Goal: Task Accomplishment & Management: Use online tool/utility

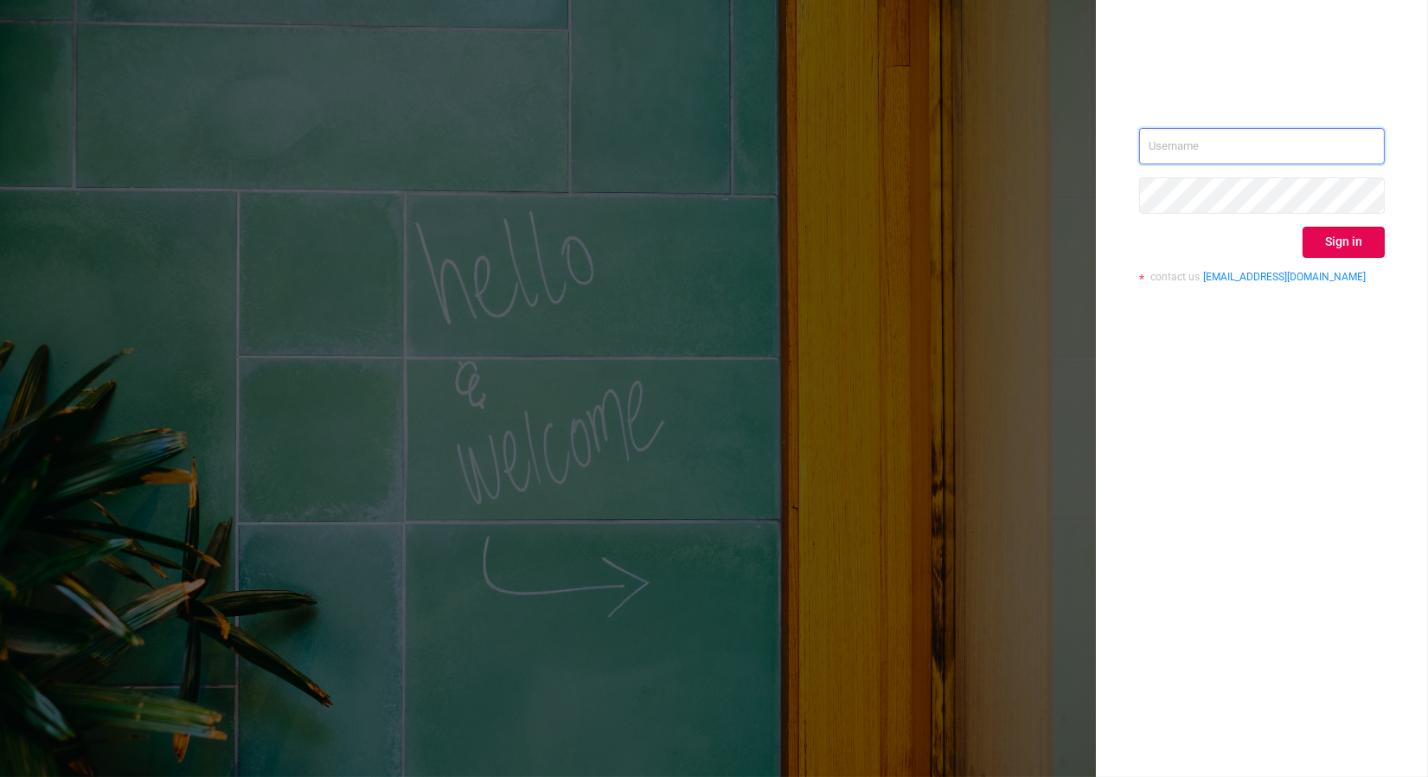
type input "[PERSON_NAME][EMAIL_ADDRESS][DOMAIN_NAME]"
drag, startPoint x: 0, startPoint y: 0, endPoint x: 1327, endPoint y: 246, distance: 1349.1
click at [1327, 246] on button "Sign in" at bounding box center [1343, 242] width 82 height 31
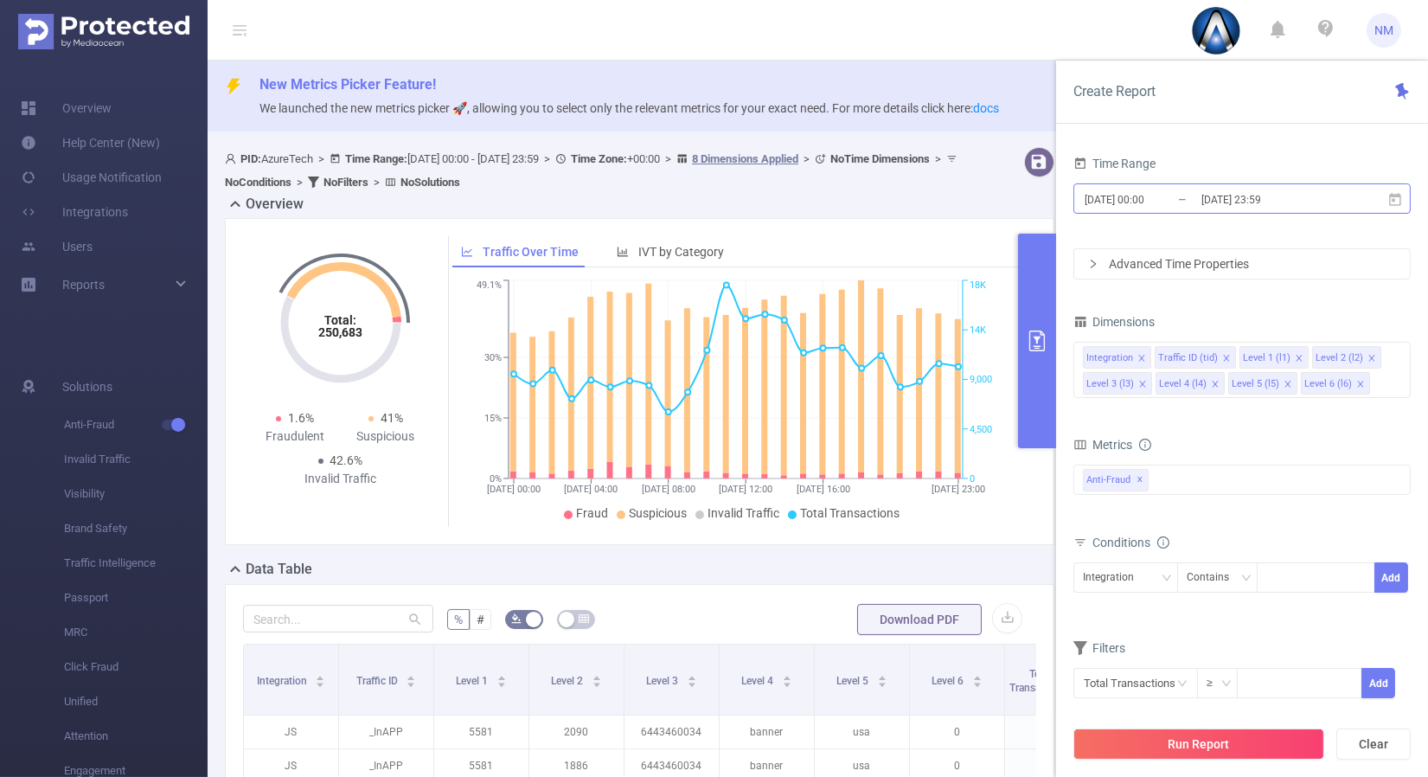
click at [1260, 188] on input "[DATE] 23:59" at bounding box center [1269, 199] width 140 height 23
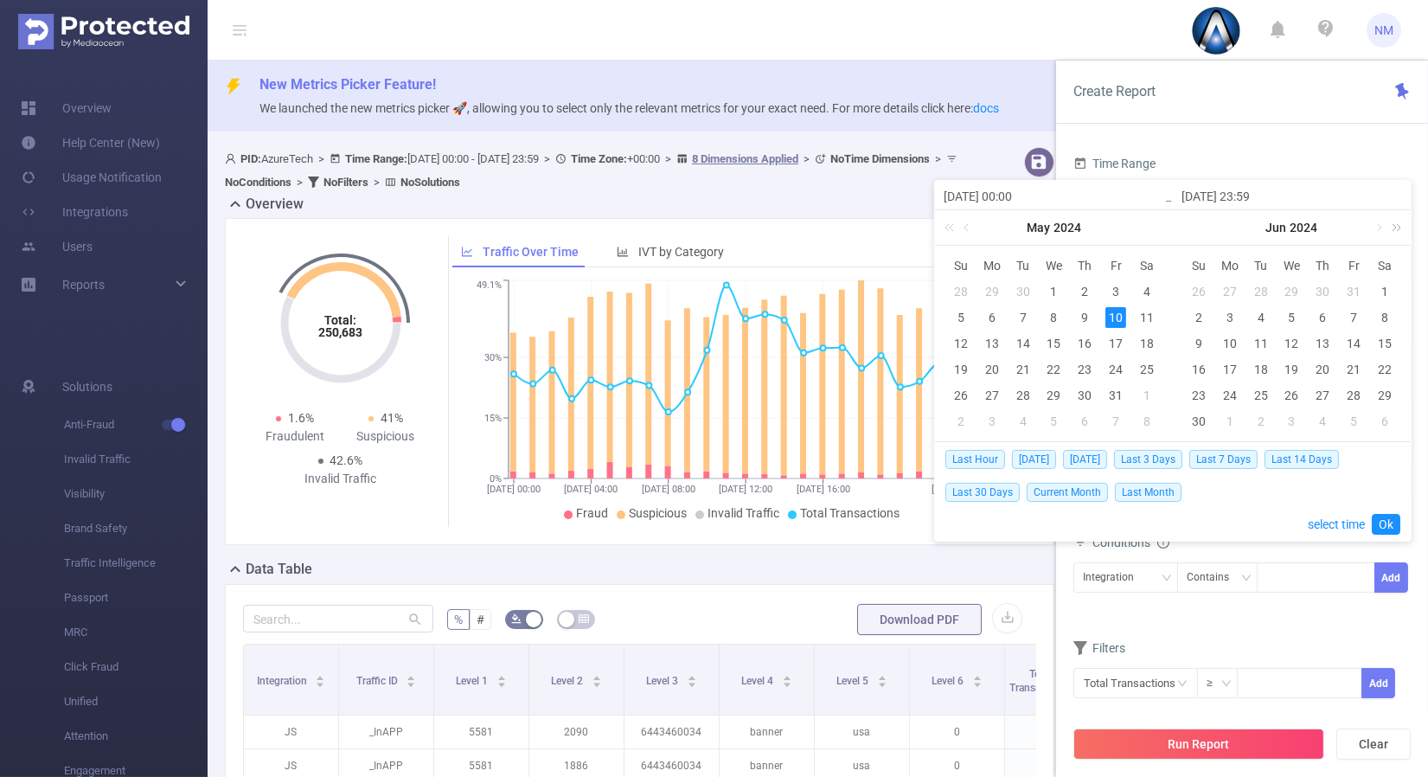
click at [1394, 218] on link at bounding box center [1393, 227] width 22 height 35
click at [1382, 229] on link at bounding box center [1393, 227] width 22 height 35
click at [1193, 228] on link at bounding box center [1190, 227] width 22 height 35
click at [1205, 223] on link at bounding box center [1206, 227] width 16 height 35
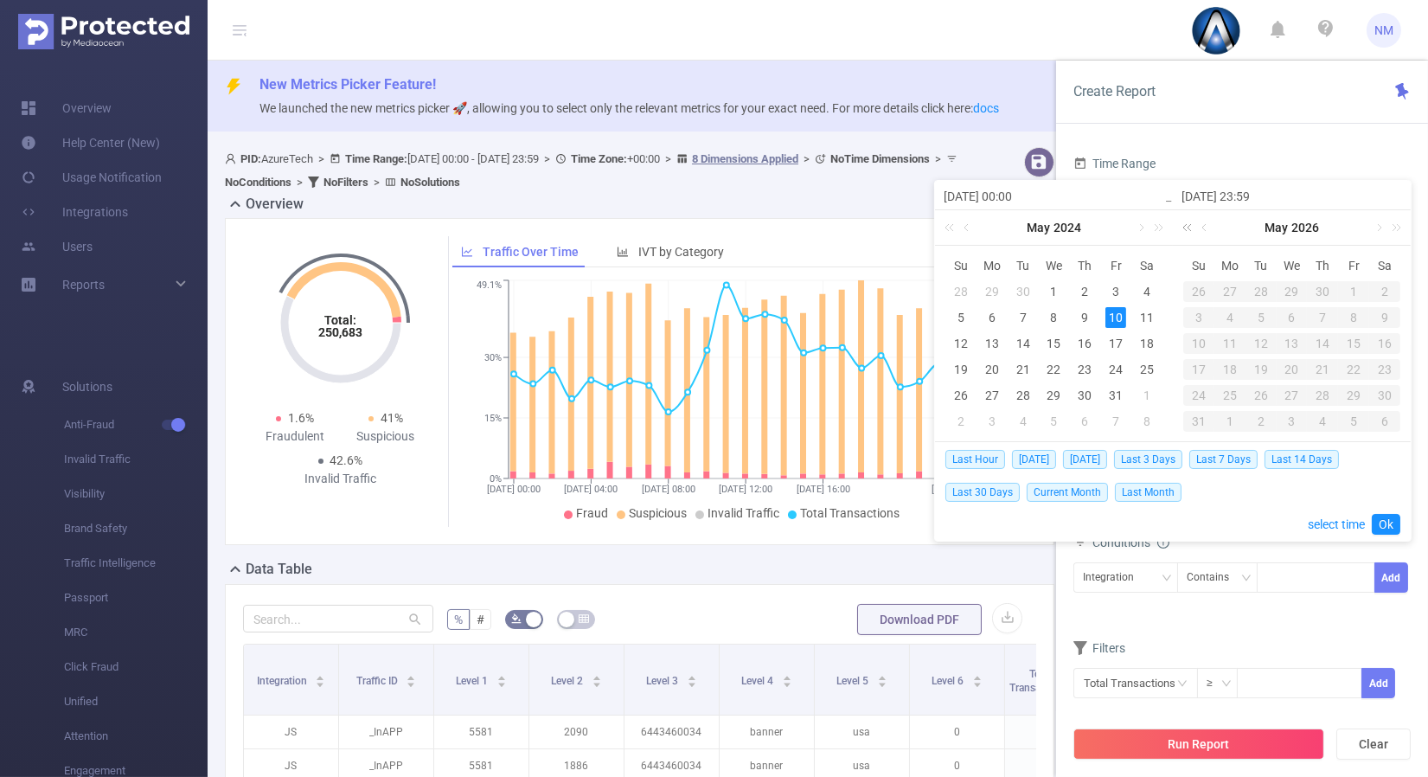
click at [1186, 229] on link at bounding box center [1190, 227] width 22 height 35
click at [1372, 227] on link at bounding box center [1378, 227] width 16 height 35
click at [1378, 229] on link at bounding box center [1378, 227] width 16 height 35
click at [1233, 371] on div "18" at bounding box center [1229, 369] width 21 height 21
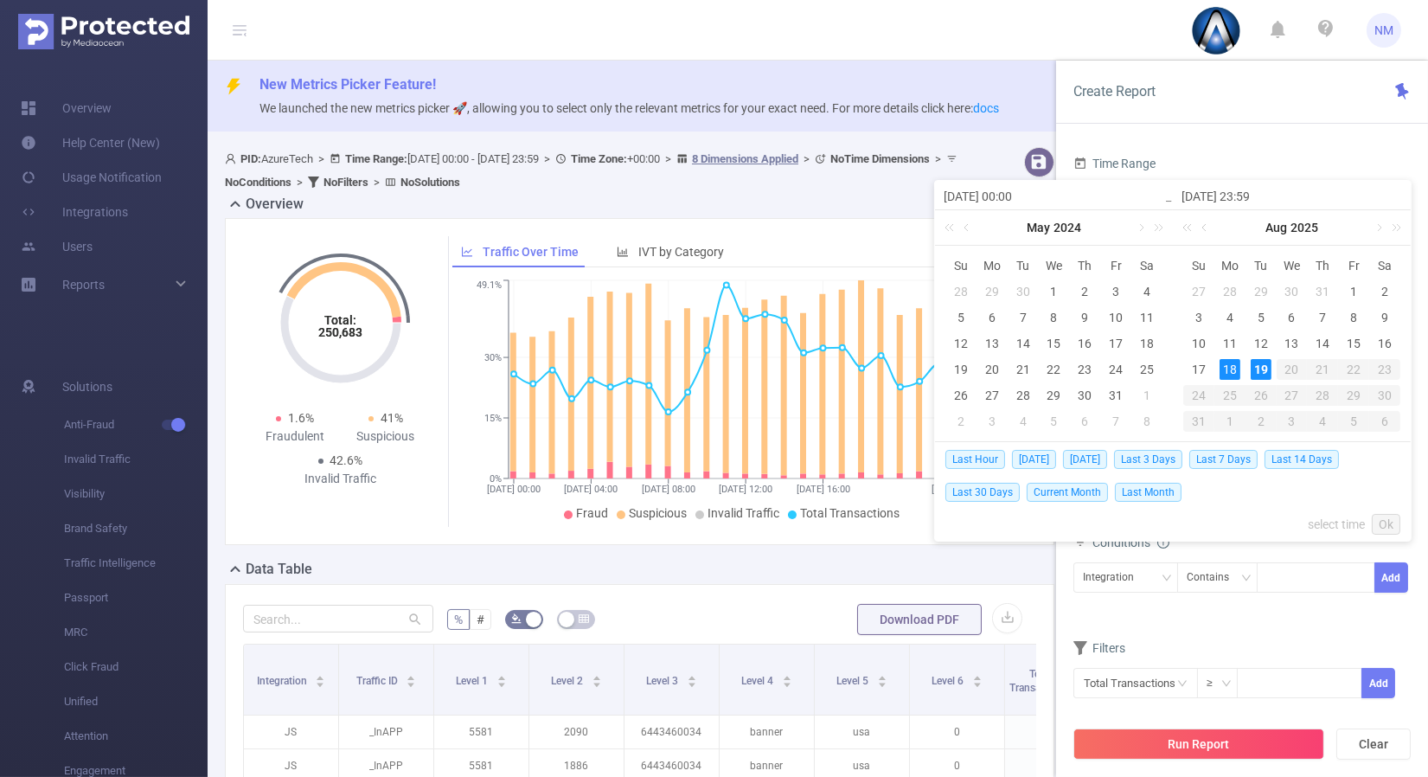
click at [1252, 365] on div "19" at bounding box center [1260, 369] width 21 height 21
type input "[DATE] 00:00"
type input "[DATE] 23:59"
type input "[DATE] 00:00"
type input "[DATE] 23:59"
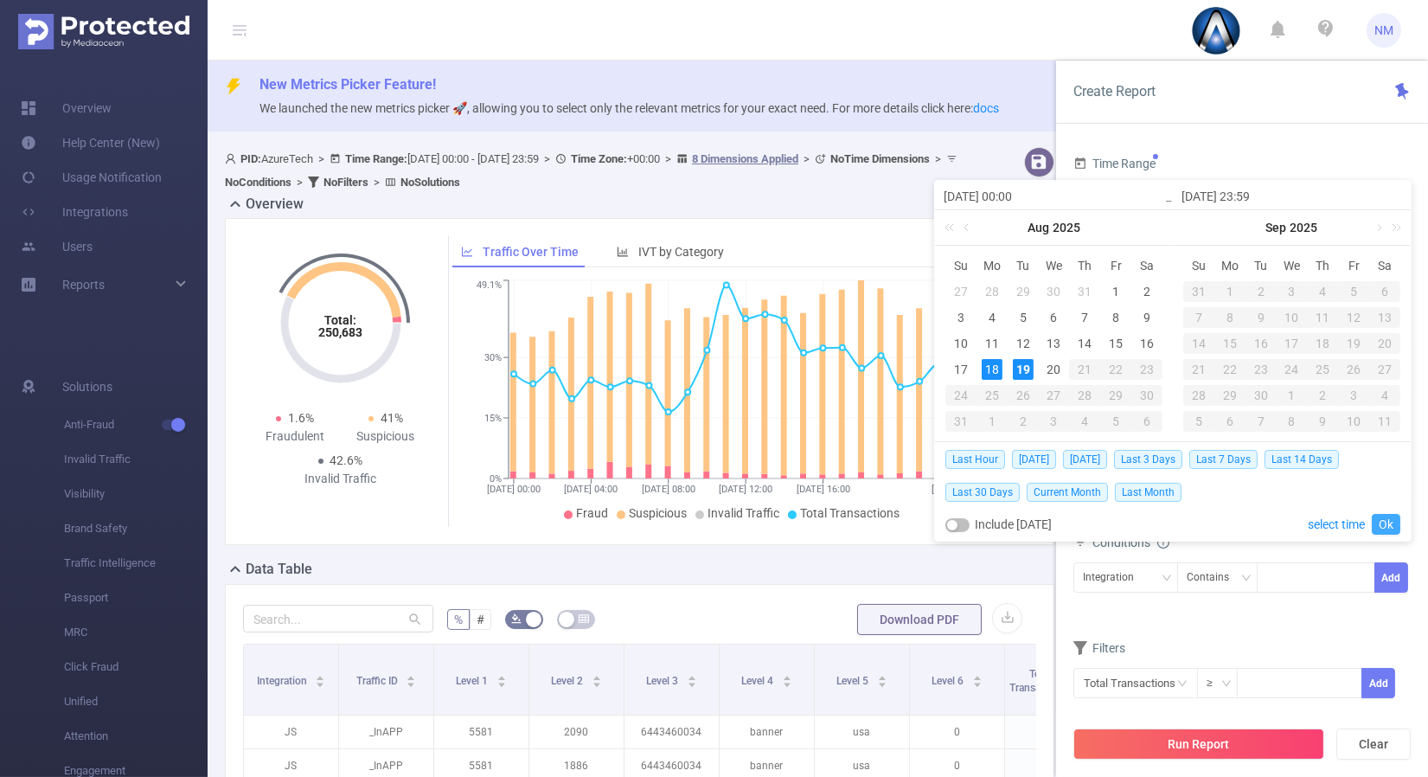
click at [1388, 526] on link "Ok" at bounding box center [1385, 524] width 29 height 21
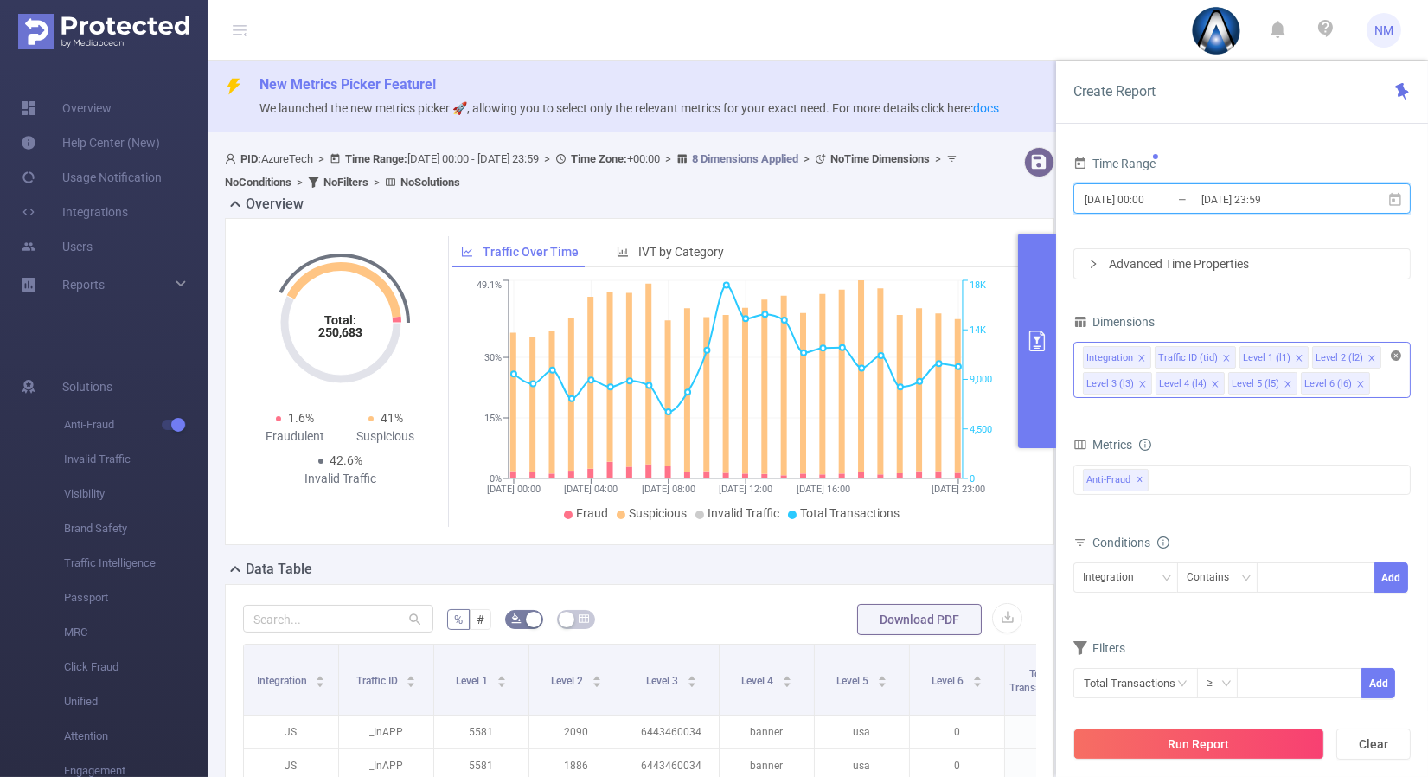
click at [1397, 350] on icon "icon: close-circle" at bounding box center [1395, 355] width 10 height 10
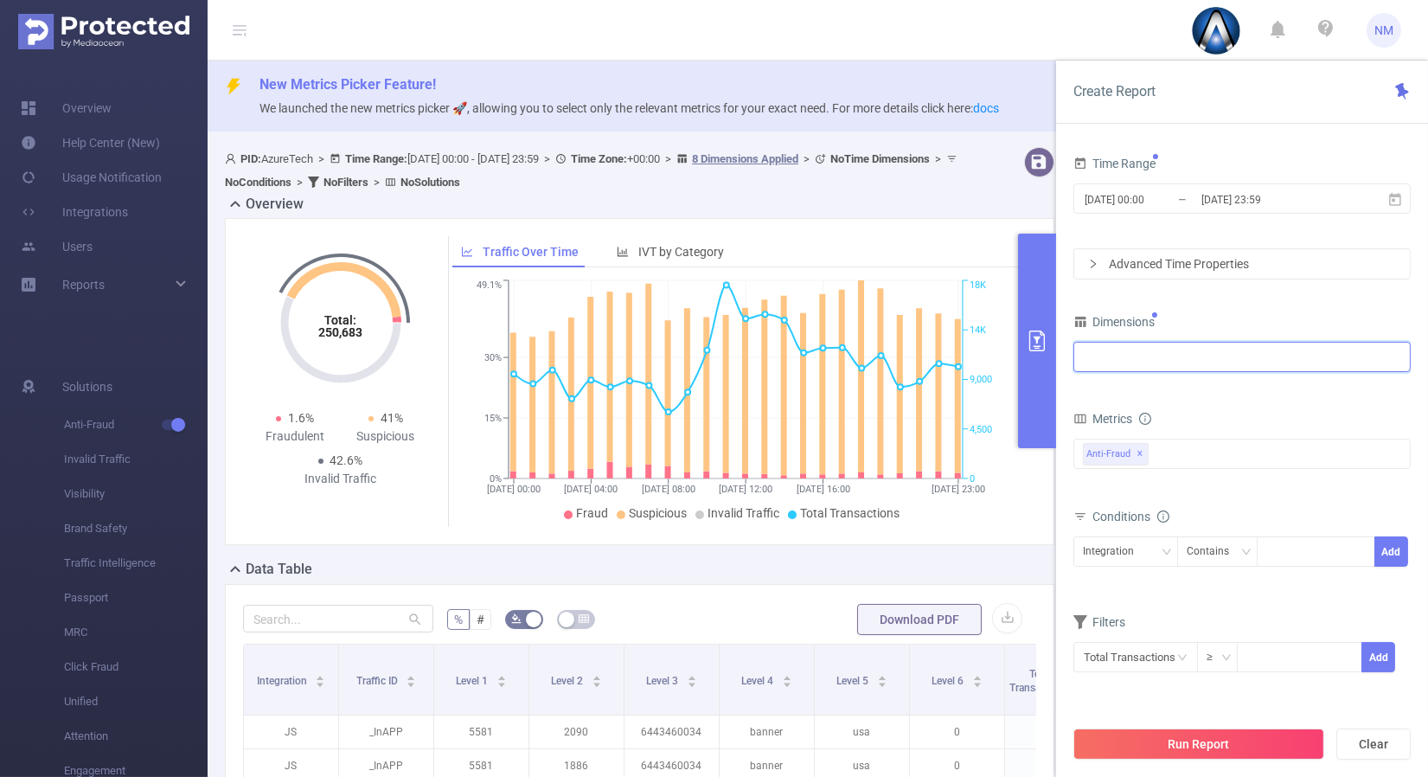
click at [1259, 355] on div at bounding box center [1242, 356] width 318 height 29
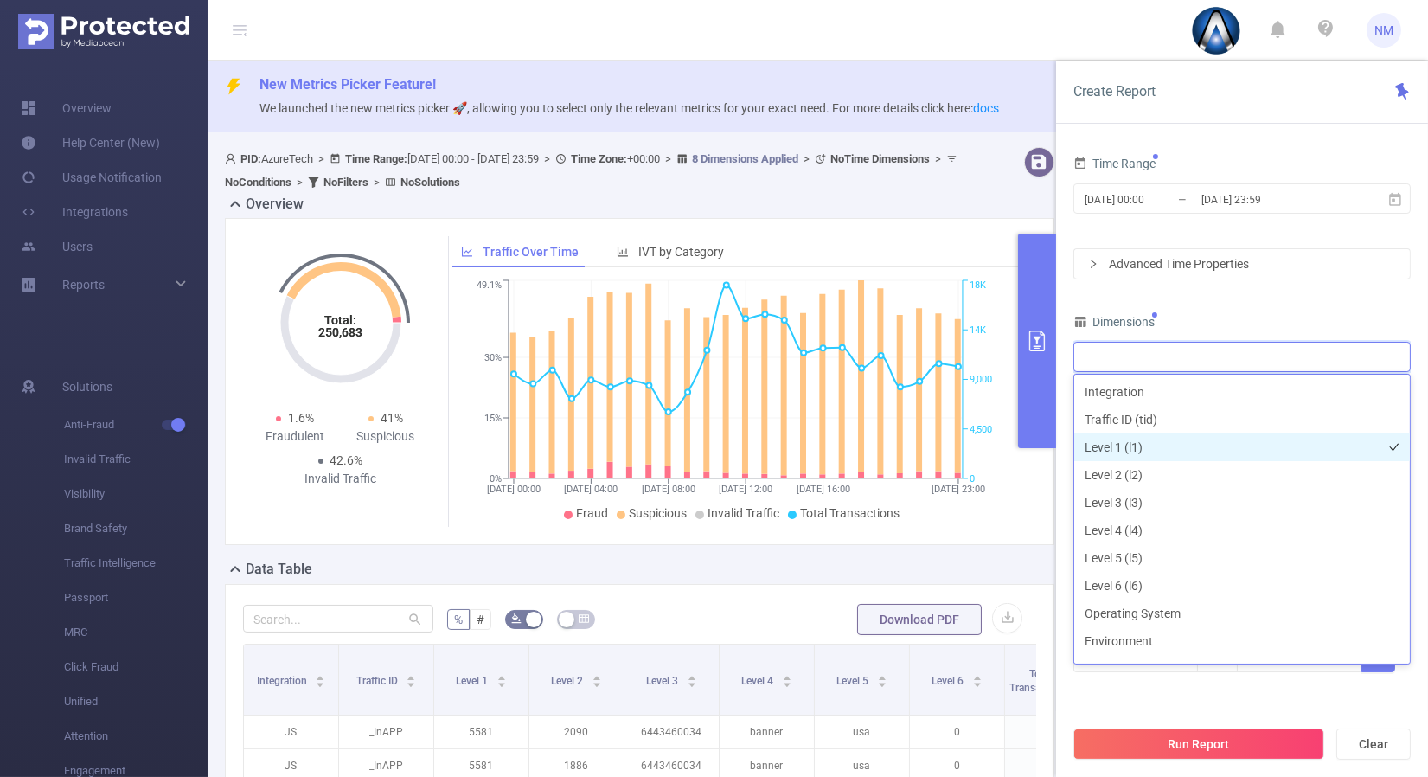
click at [1125, 447] on li "Level 1 (l1)" at bounding box center [1242, 447] width 336 height 28
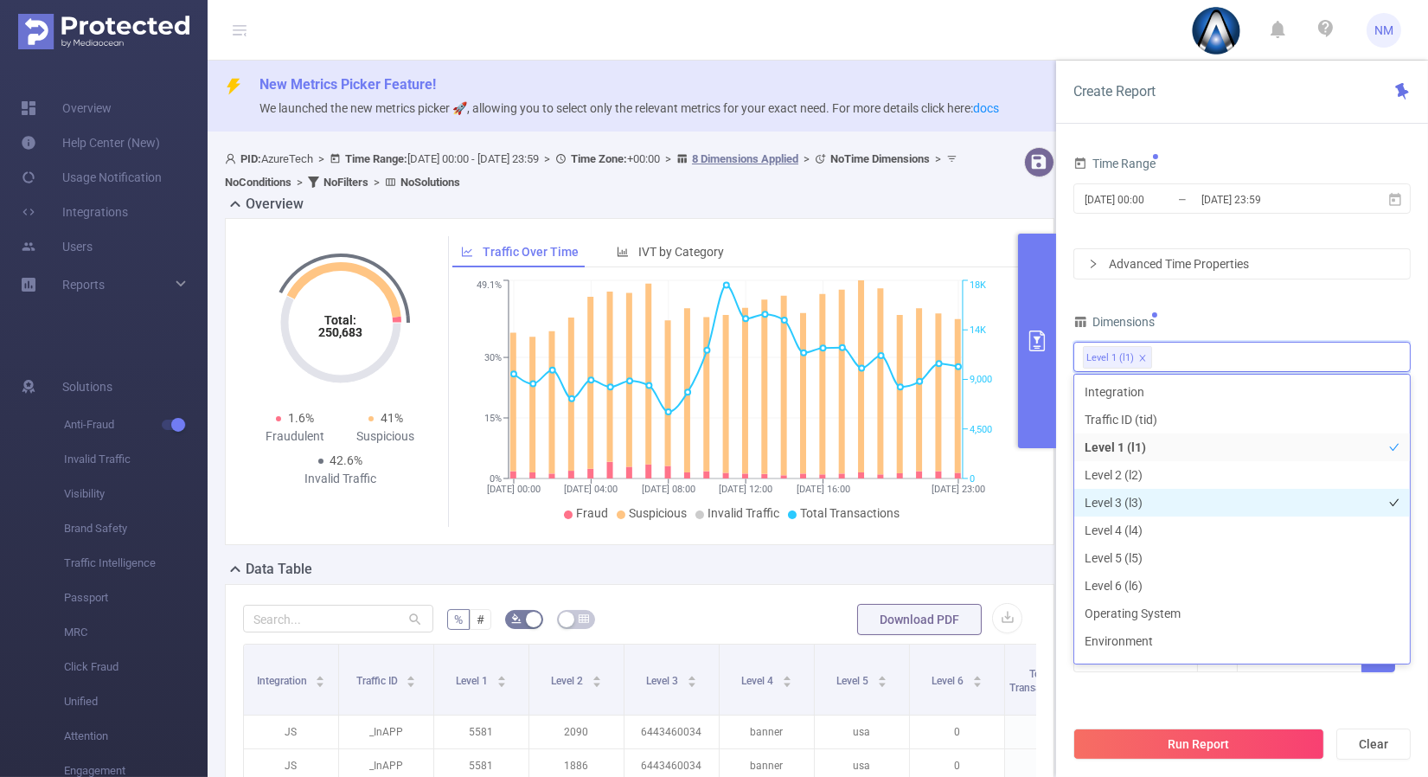
click at [1121, 494] on li "Level 3 (l3)" at bounding box center [1242, 503] width 336 height 28
click at [1243, 305] on div "Time Range [DATE] 00:00 _ [DATE] 23:59 Advanced Time Properties Dimensions Leve…" at bounding box center [1241, 422] width 337 height 543
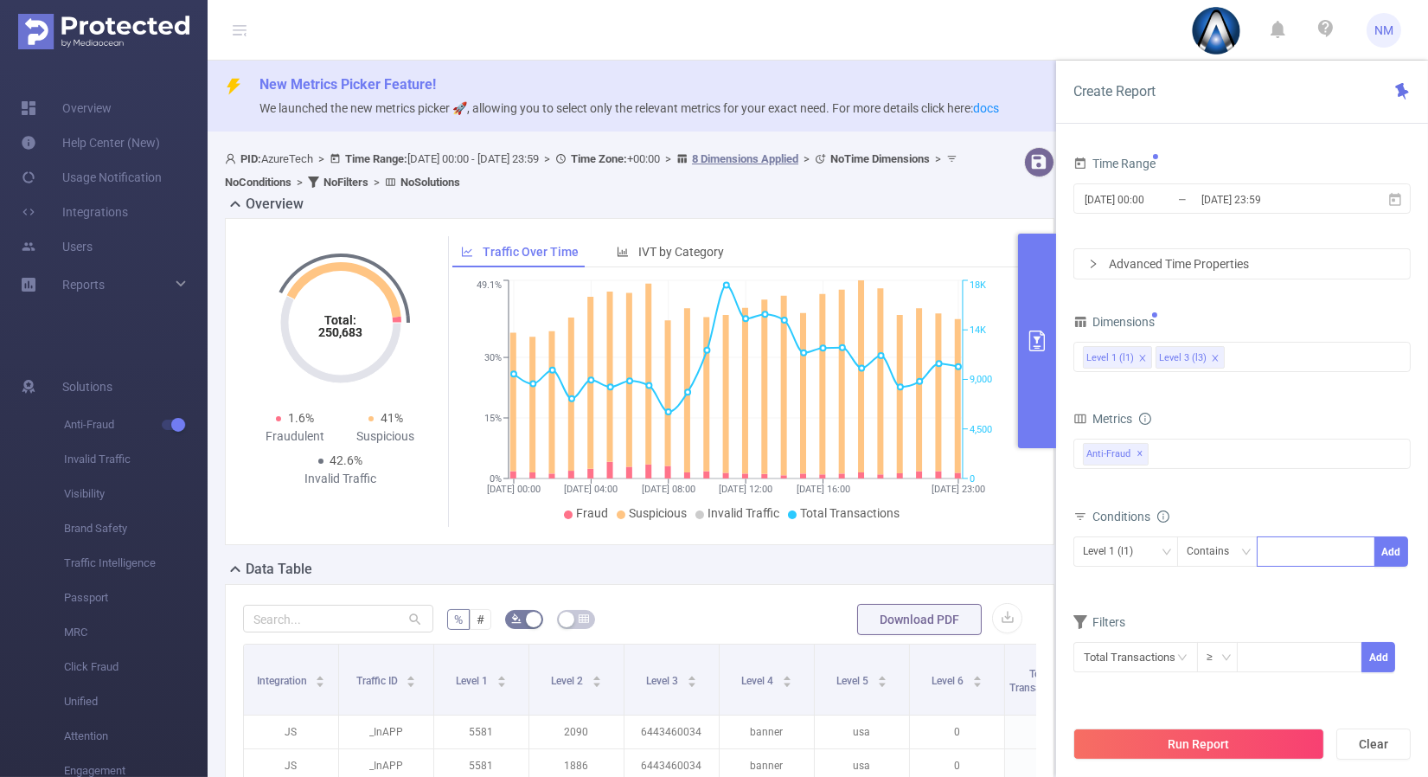
click at [1299, 560] on div at bounding box center [1315, 551] width 99 height 29
type input "22046"
click at [1397, 548] on button "Add" at bounding box center [1391, 551] width 34 height 30
click at [1140, 546] on div "Level 3 (l3)" at bounding box center [1114, 551] width 62 height 29
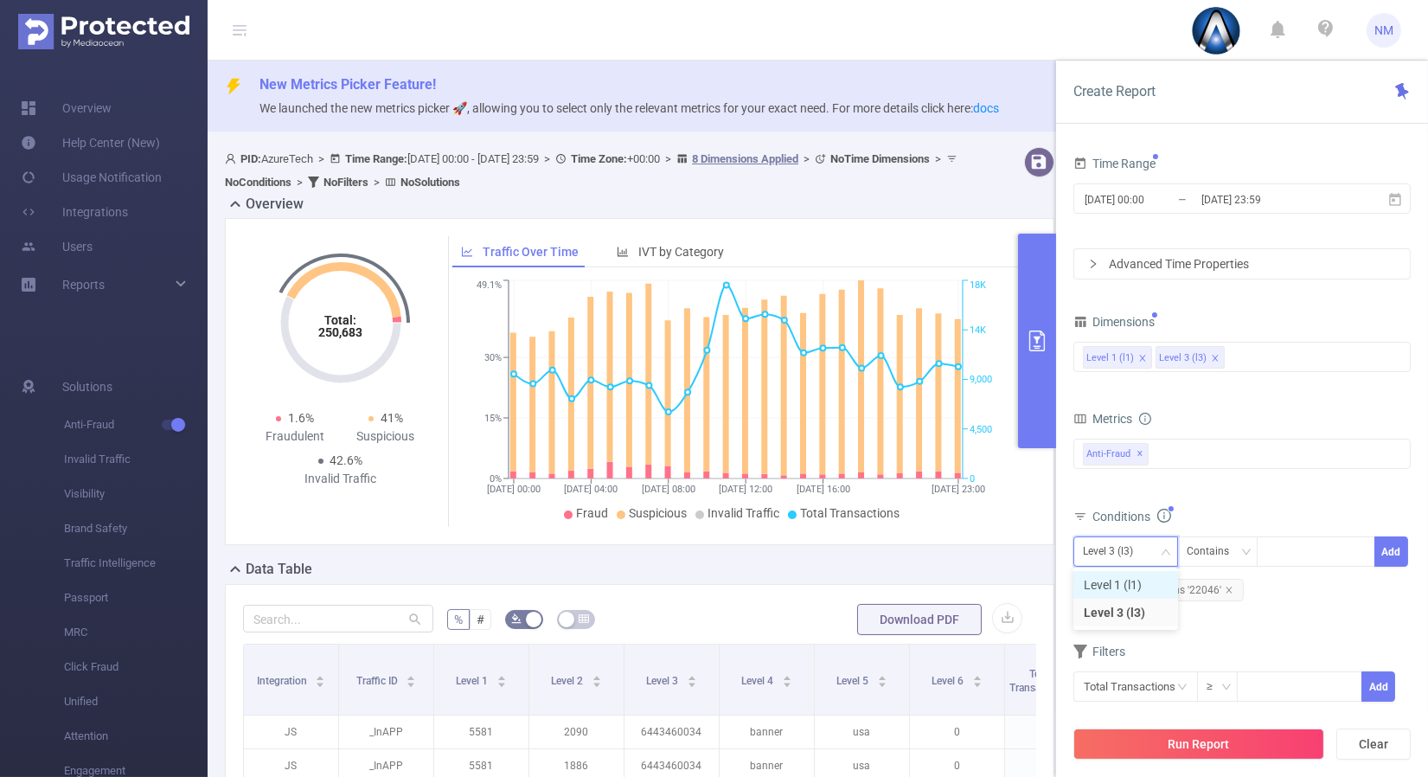
click at [1131, 592] on li "Level 1 (l1)" at bounding box center [1125, 585] width 105 height 28
click at [1228, 504] on div "Conditions" at bounding box center [1241, 518] width 337 height 29
click at [1190, 739] on button "Run Report" at bounding box center [1198, 743] width 251 height 31
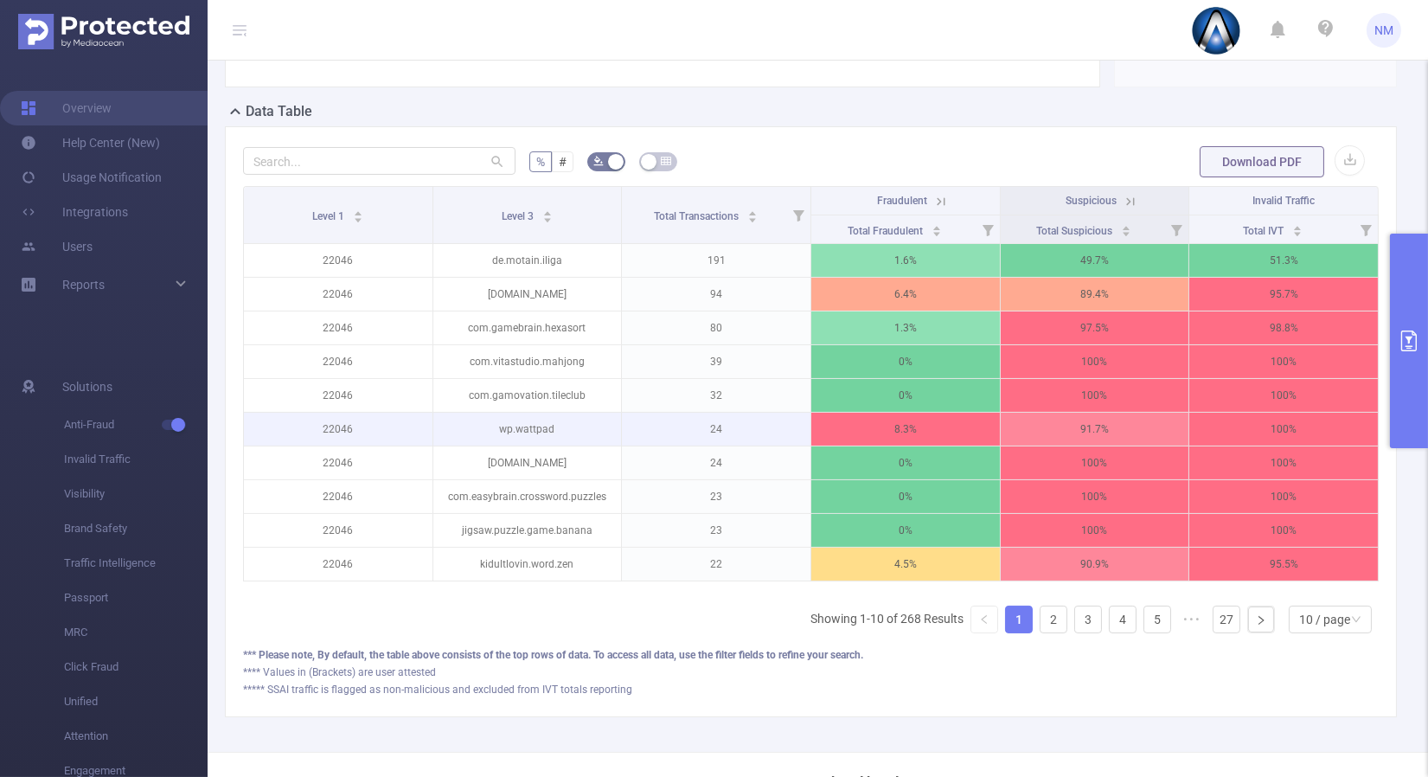
scroll to position [516, 0]
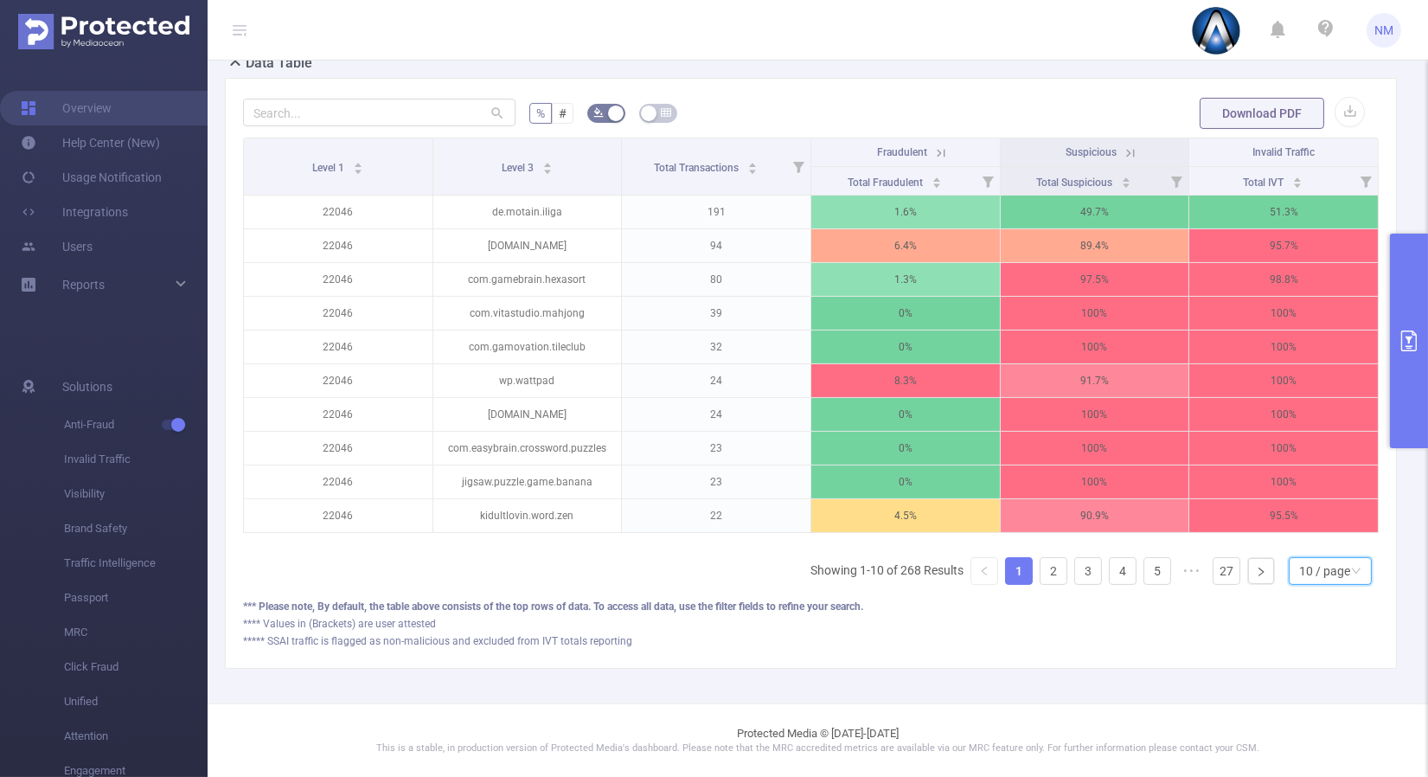
click at [1316, 574] on div "10 / page" at bounding box center [1324, 571] width 51 height 26
click at [1299, 511] on li "40 / page" at bounding box center [1316, 525] width 83 height 28
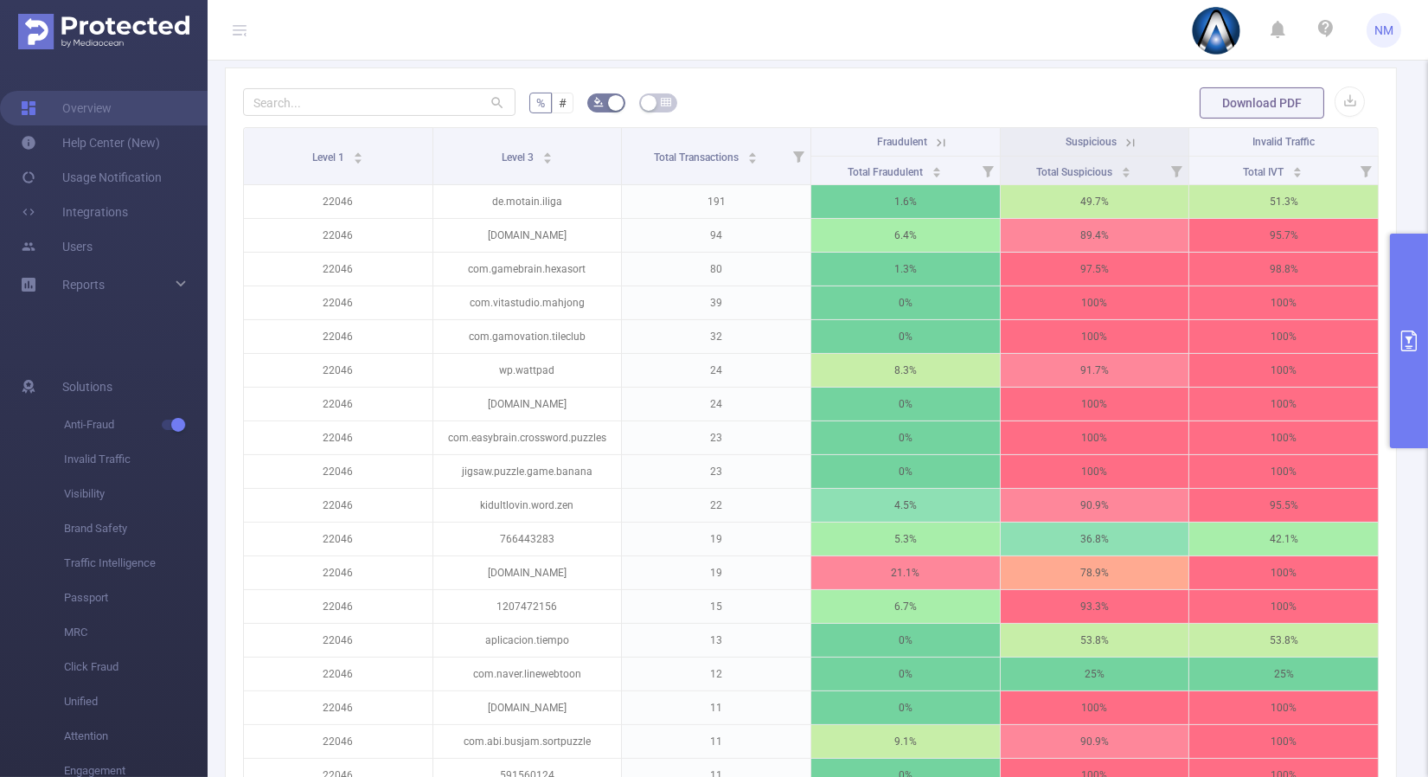
click at [937, 141] on icon at bounding box center [941, 142] width 8 height 8
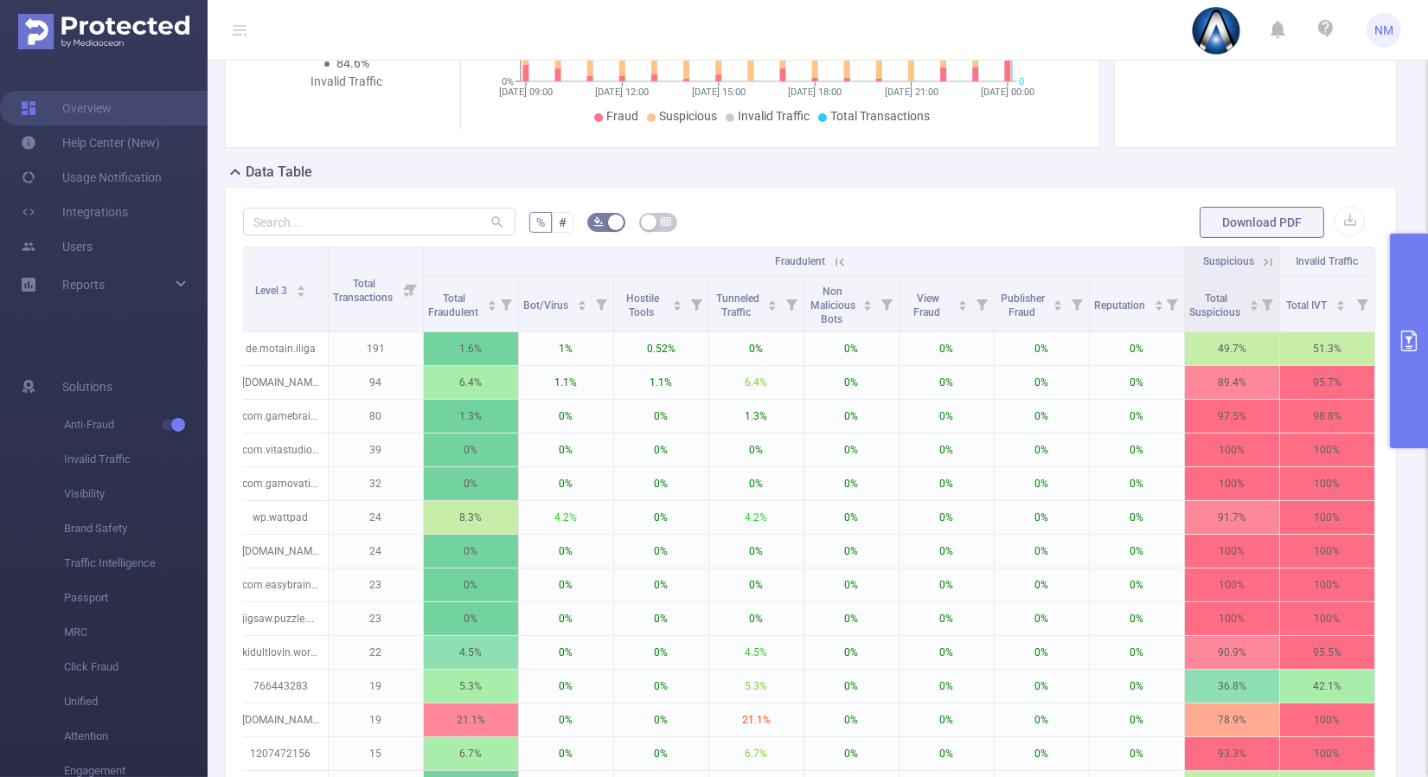
scroll to position [202, 0]
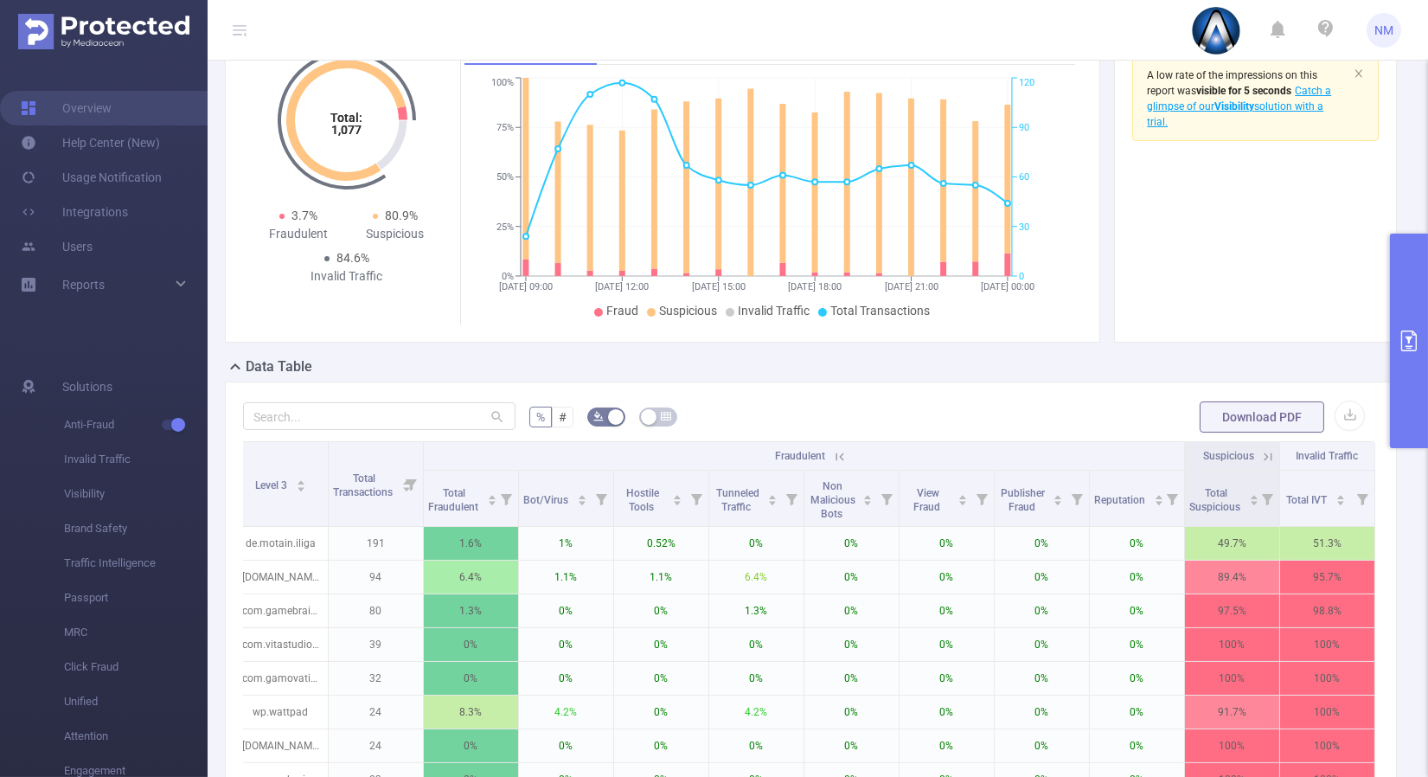
click at [1264, 454] on icon at bounding box center [1268, 456] width 8 height 8
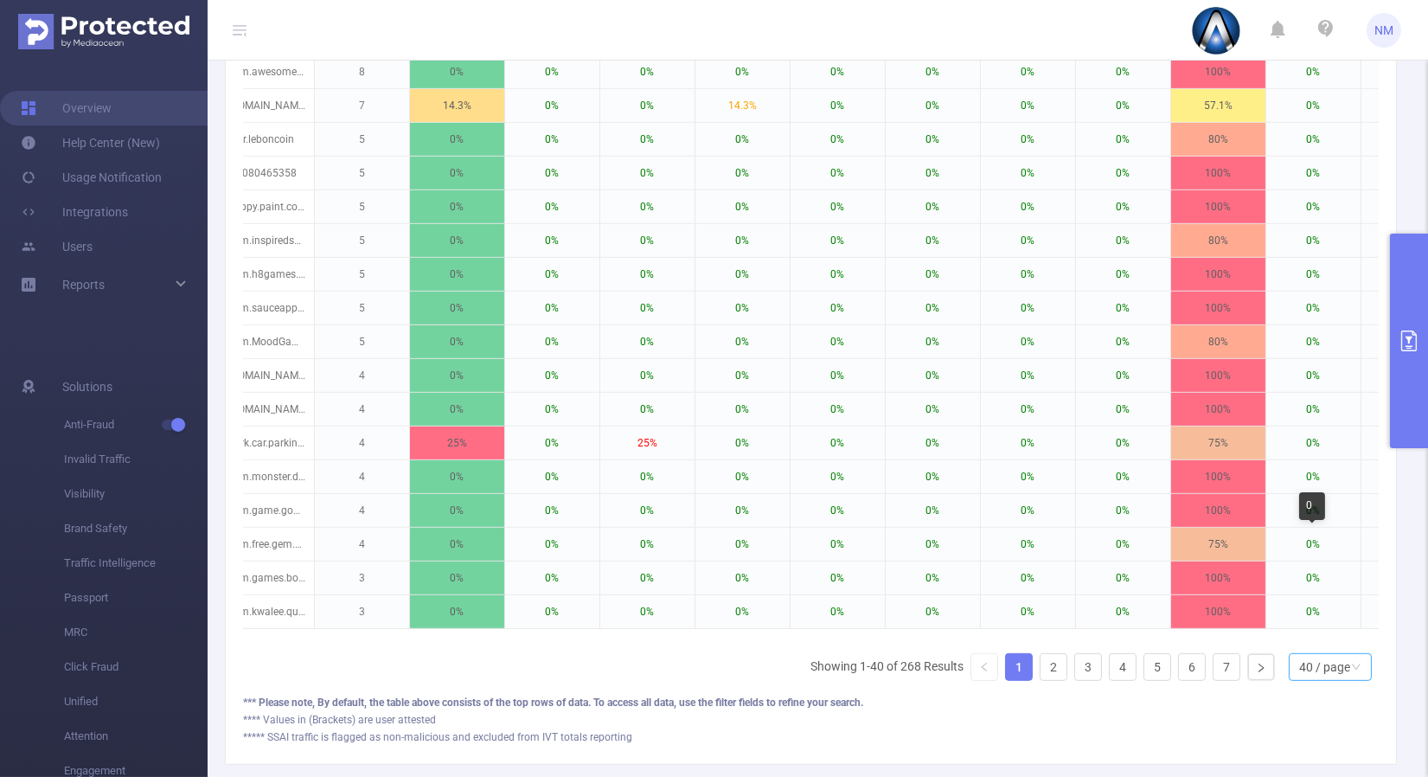
scroll to position [1548, 0]
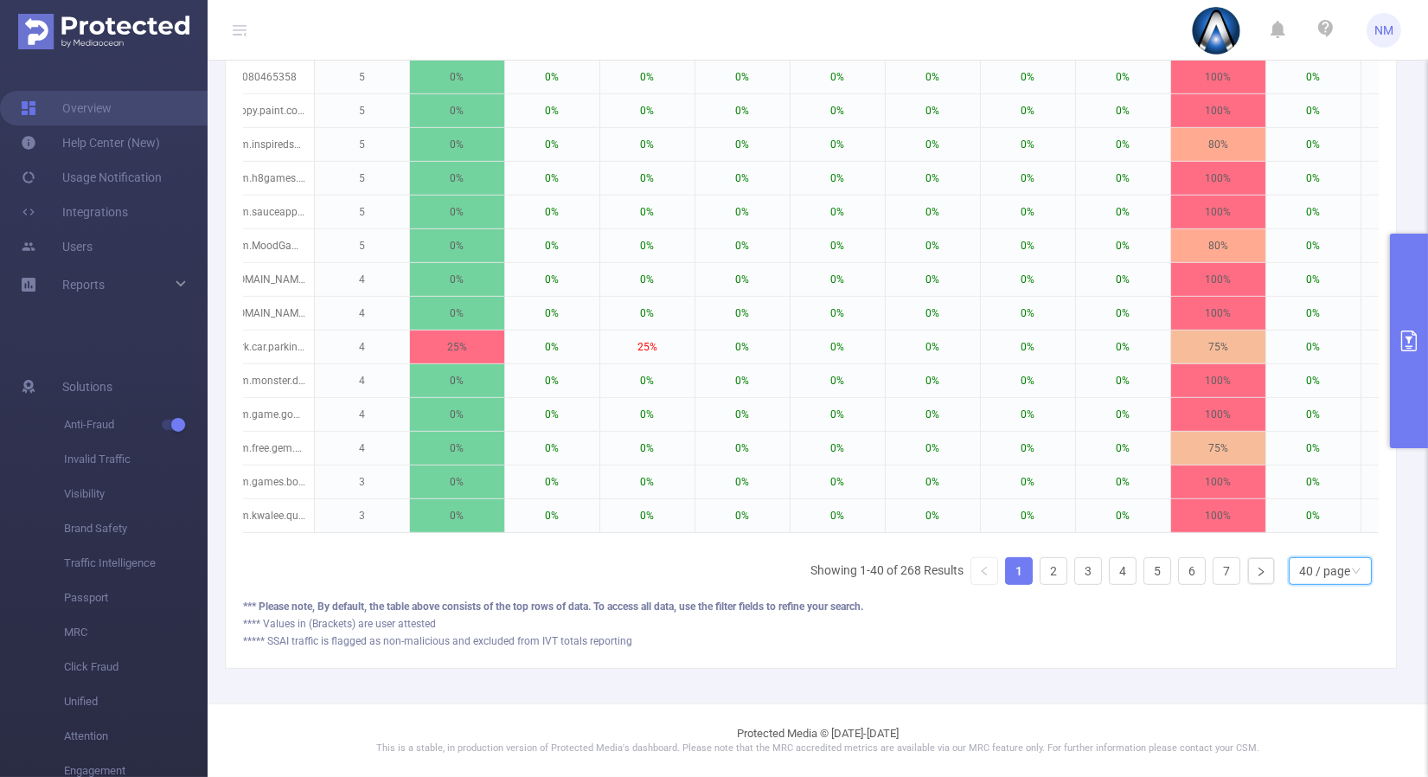
click at [1304, 570] on div "40 / page" at bounding box center [1324, 571] width 51 height 26
click at [1301, 541] on li "50 / page" at bounding box center [1316, 545] width 83 height 28
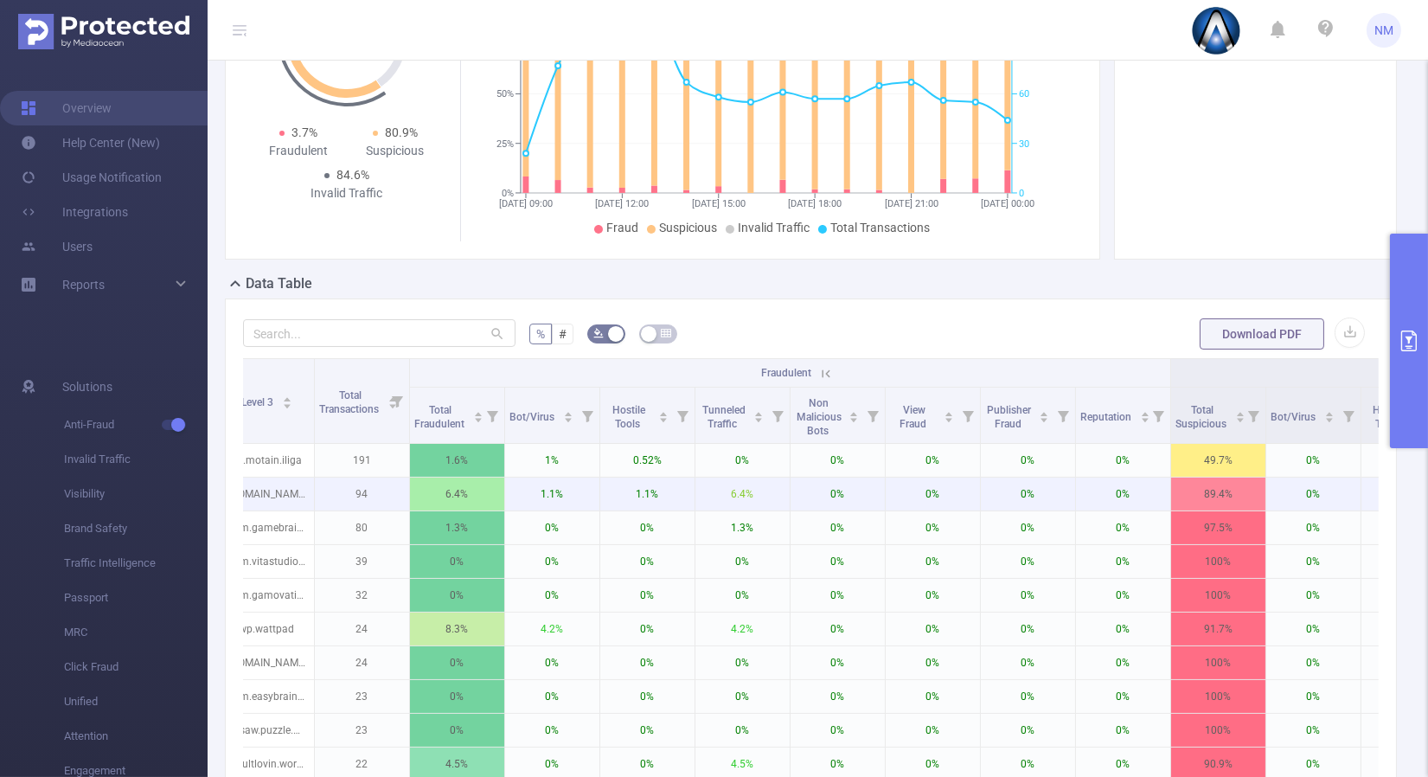
scroll to position [288, 0]
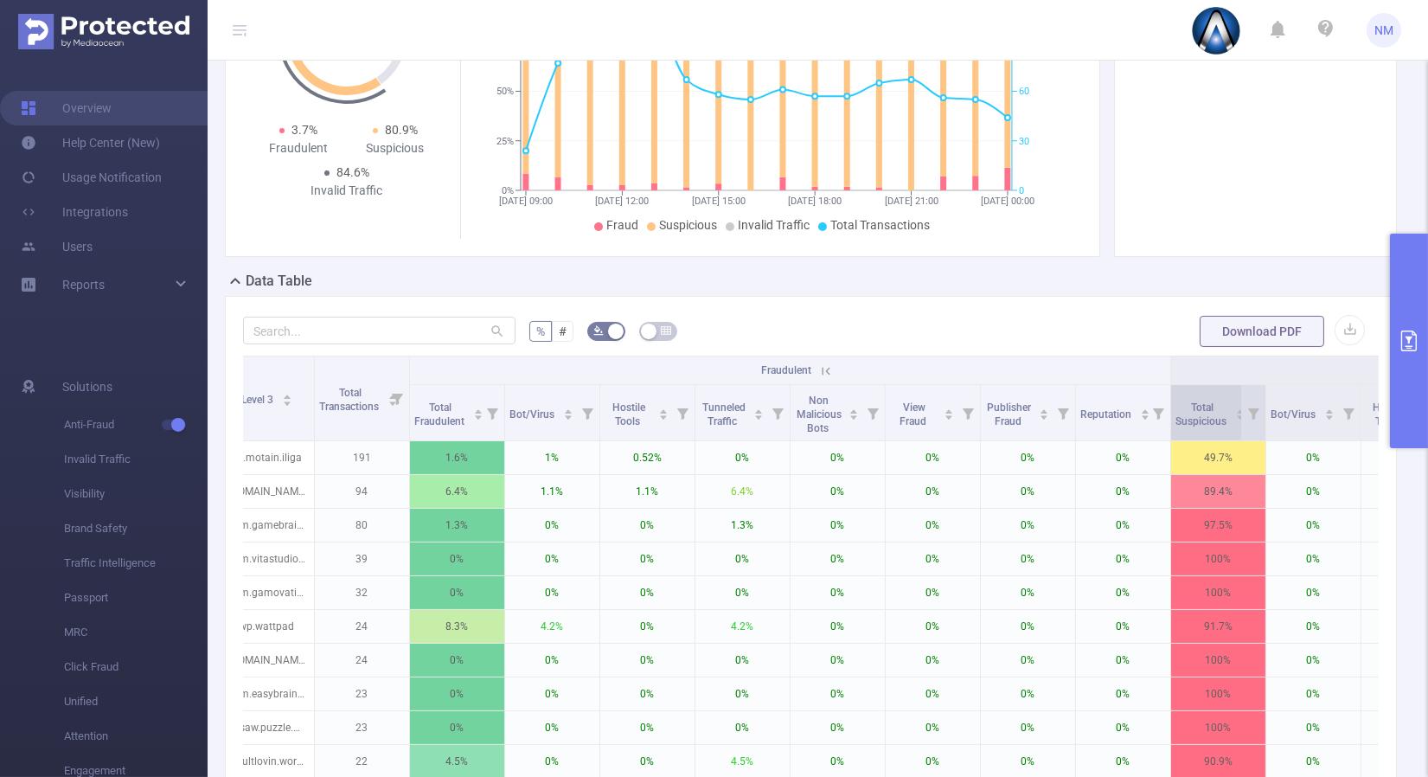
click at [1237, 409] on icon "icon: caret-up" at bounding box center [1240, 411] width 7 height 4
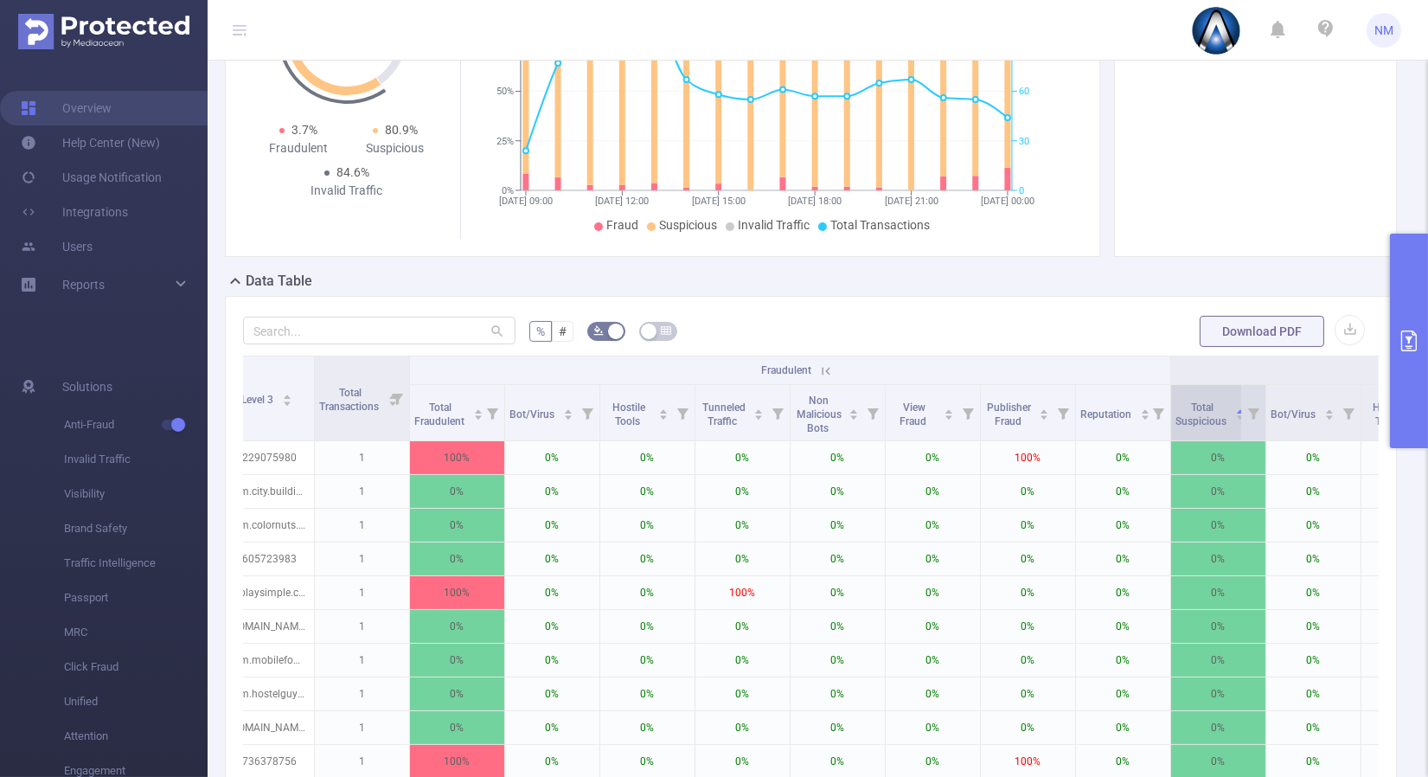
click at [1237, 417] on icon "icon: caret-down" at bounding box center [1240, 418] width 7 height 4
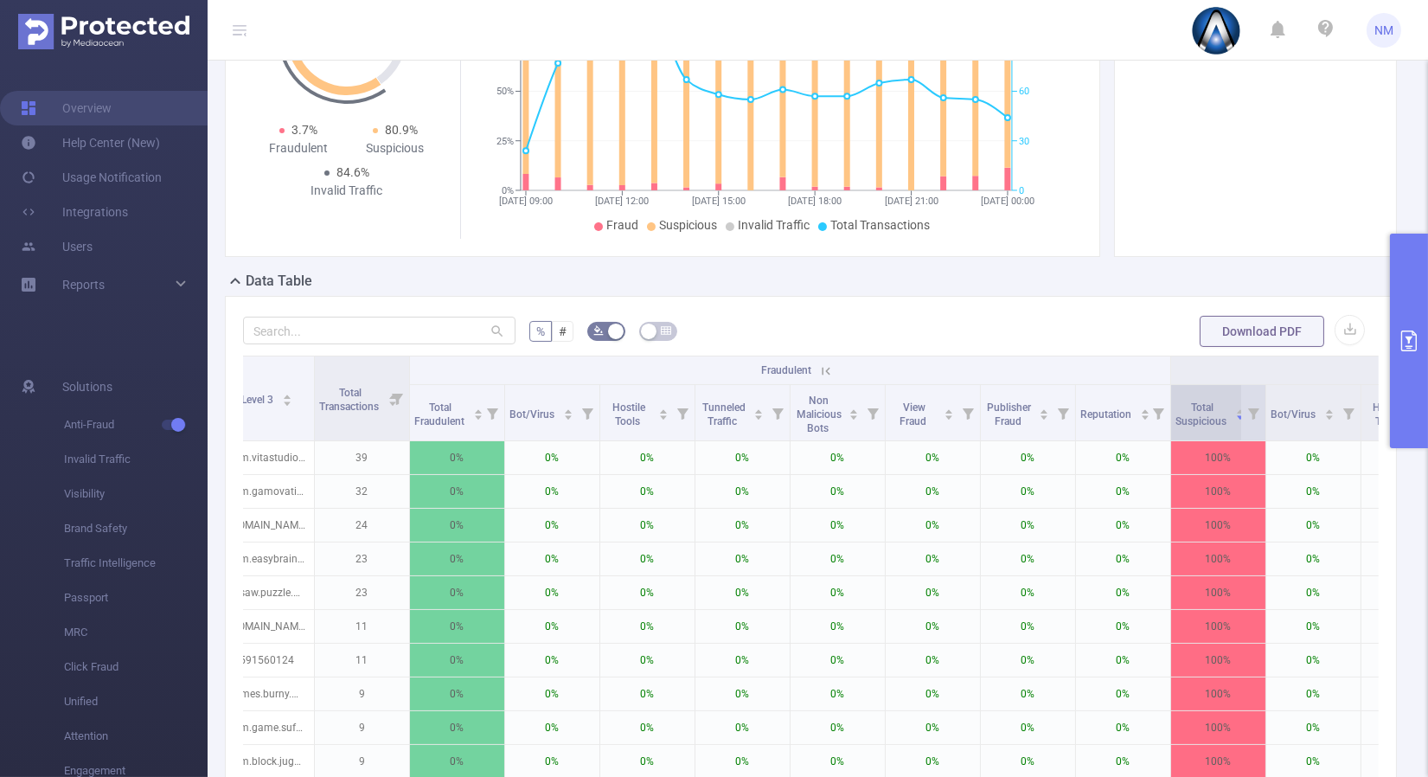
click at [1238, 400] on div "Total Suspicious" at bounding box center [1210, 412] width 70 height 31
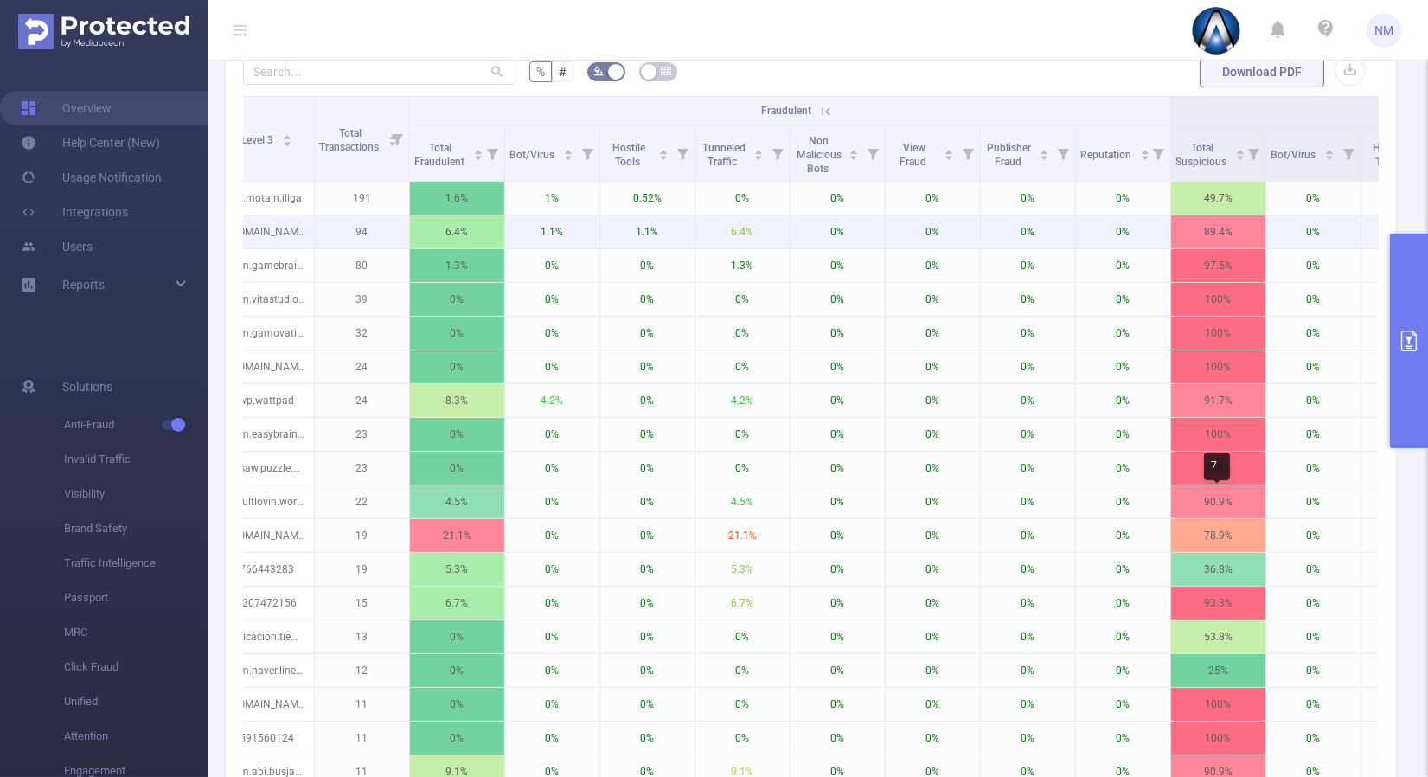
scroll to position [480, 0]
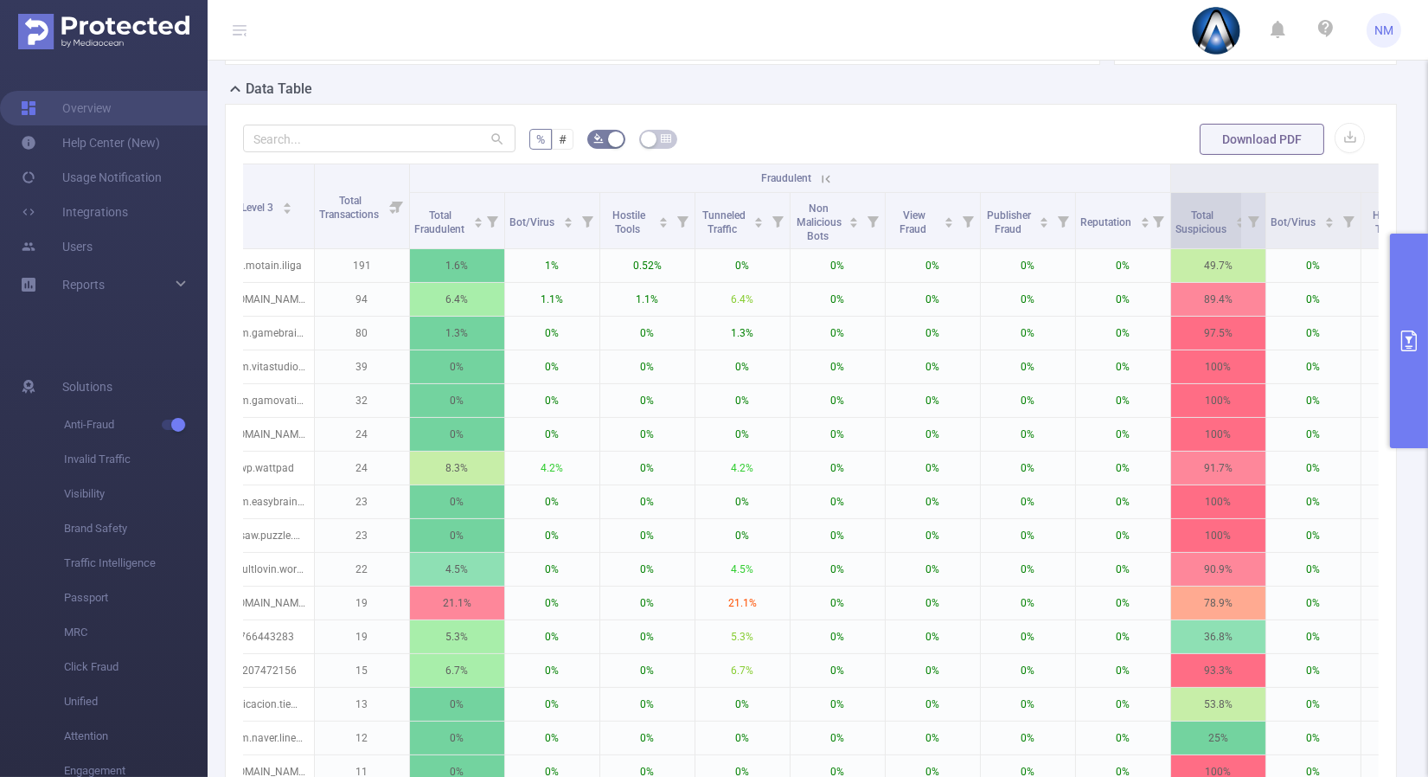
click at [1238, 224] on icon "icon: caret-down" at bounding box center [1240, 226] width 7 height 4
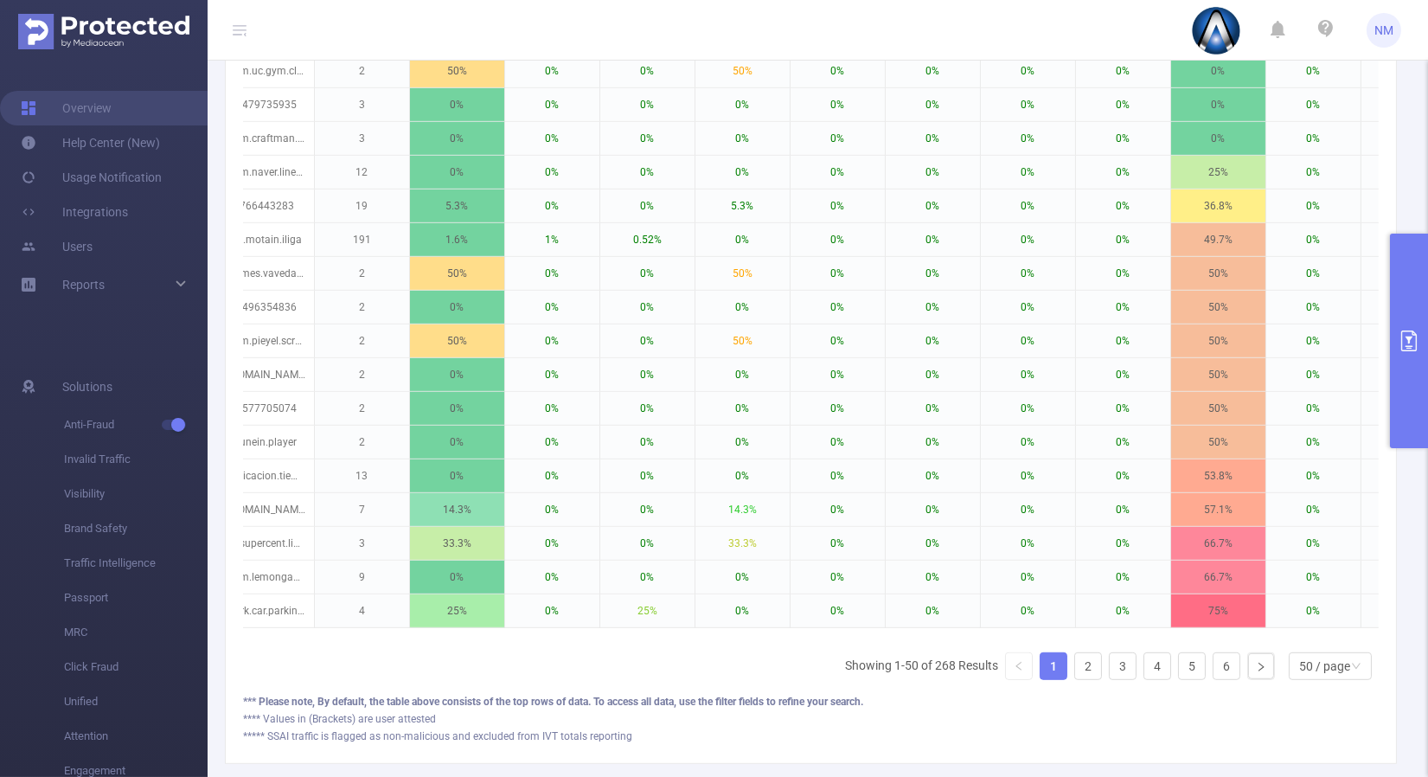
scroll to position [1883, 0]
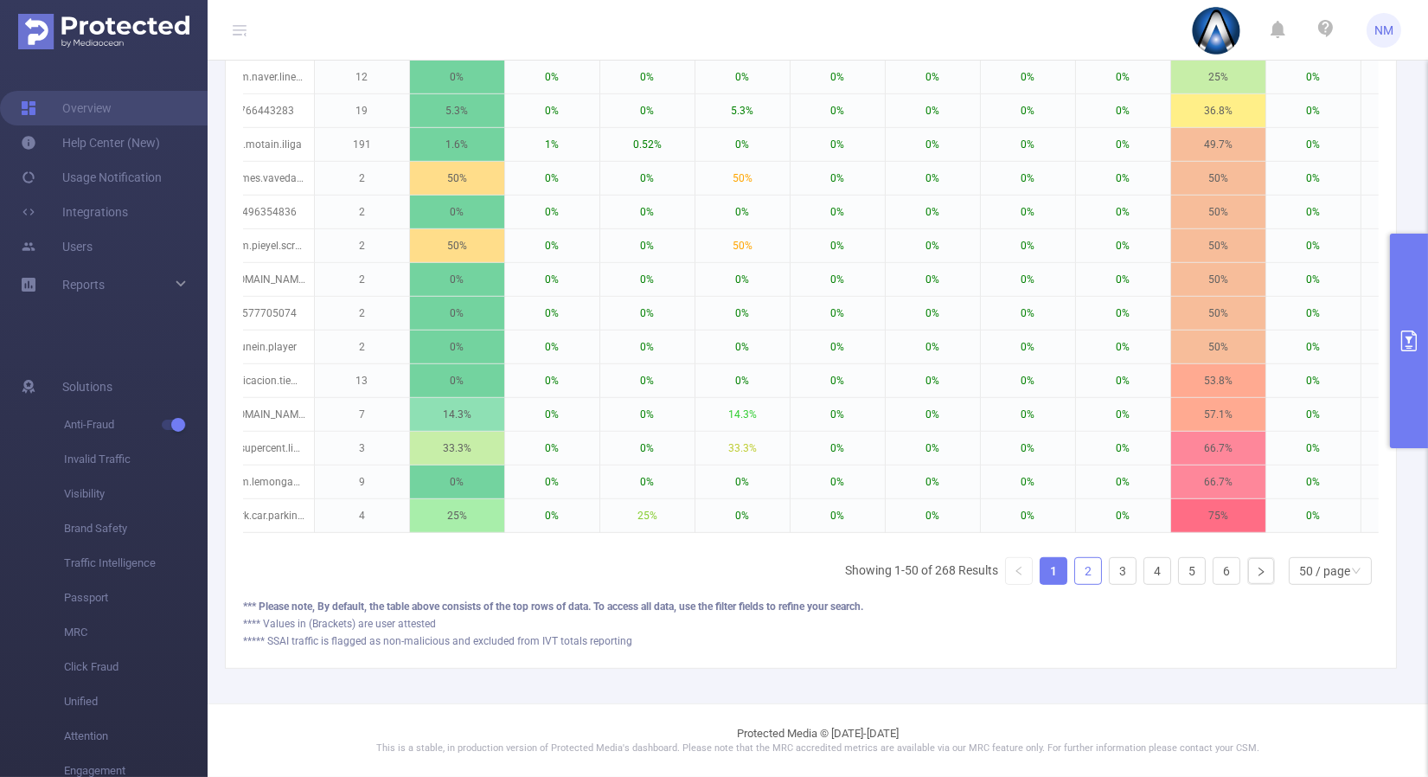
click at [1075, 566] on link "2" at bounding box center [1088, 571] width 26 height 26
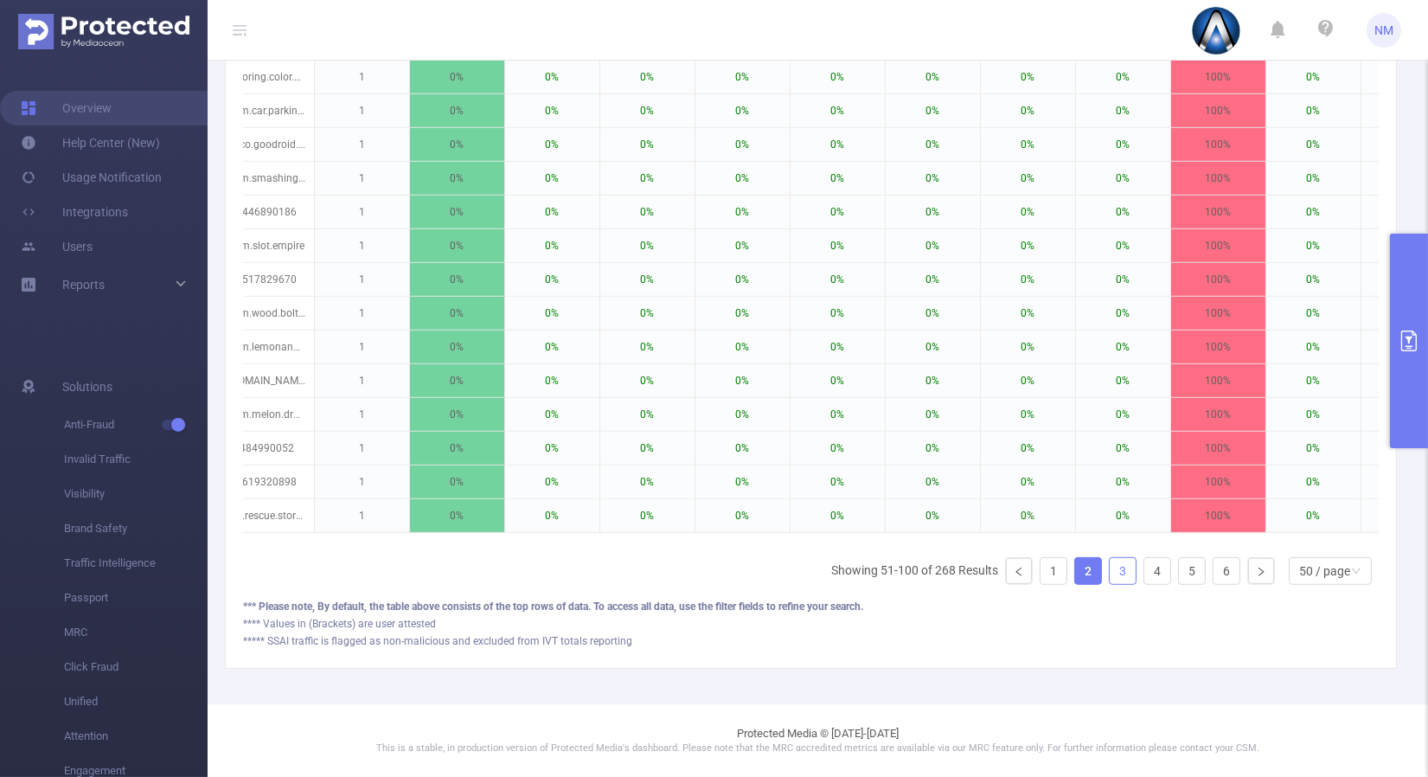
click at [1110, 571] on link "3" at bounding box center [1122, 571] width 26 height 26
click at [1151, 566] on link "4" at bounding box center [1157, 571] width 26 height 26
click at [1180, 563] on link "5" at bounding box center [1192, 571] width 26 height 26
click at [1213, 563] on link "6" at bounding box center [1226, 571] width 26 height 26
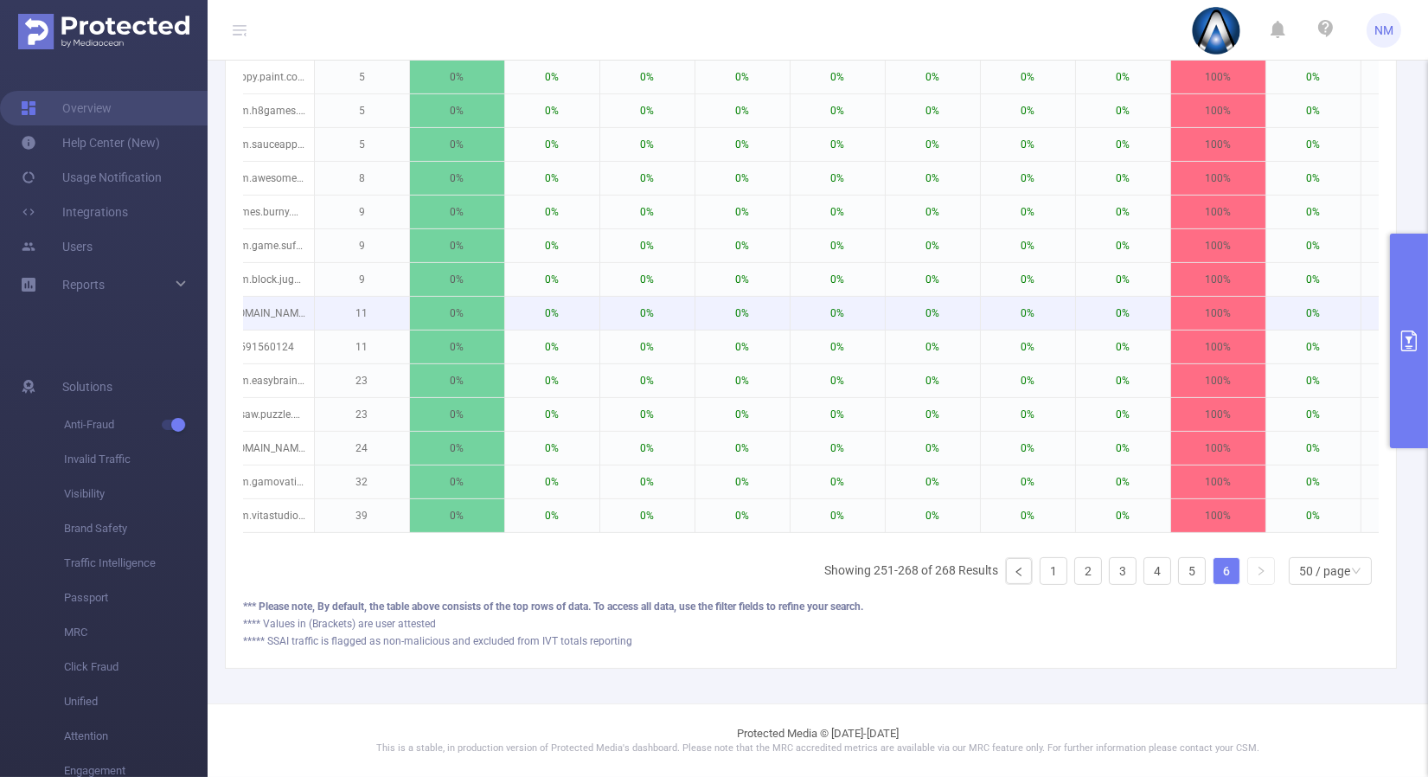
scroll to position [811, 0]
